Goal: Find specific page/section: Find specific page/section

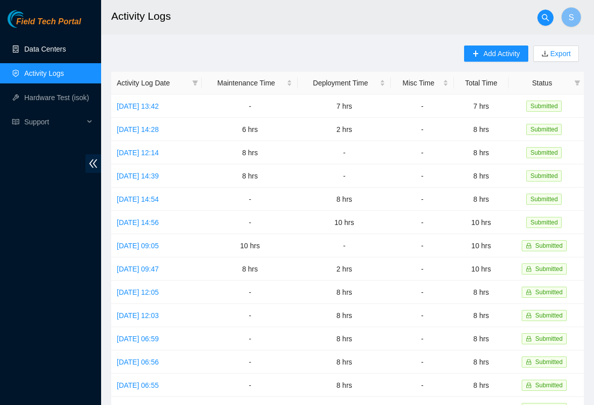
click at [42, 46] on link "Data Centers" at bounding box center [44, 49] width 41 height 8
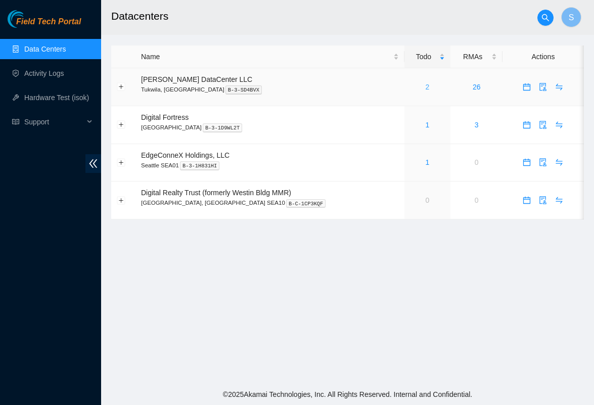
click at [426, 85] on link "2" at bounding box center [428, 87] width 4 height 8
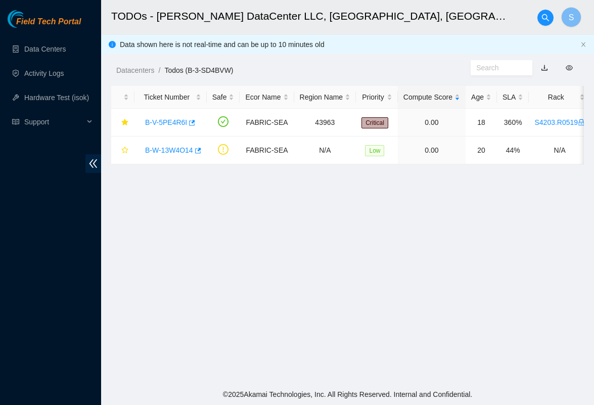
click at [310, 315] on main "TODOs - [PERSON_NAME] DataCenter LLC, [GEOGRAPHIC_DATA], [GEOGRAPHIC_DATA] S Da…" at bounding box center [347, 192] width 493 height 384
